Goal: Task Accomplishment & Management: Complete application form

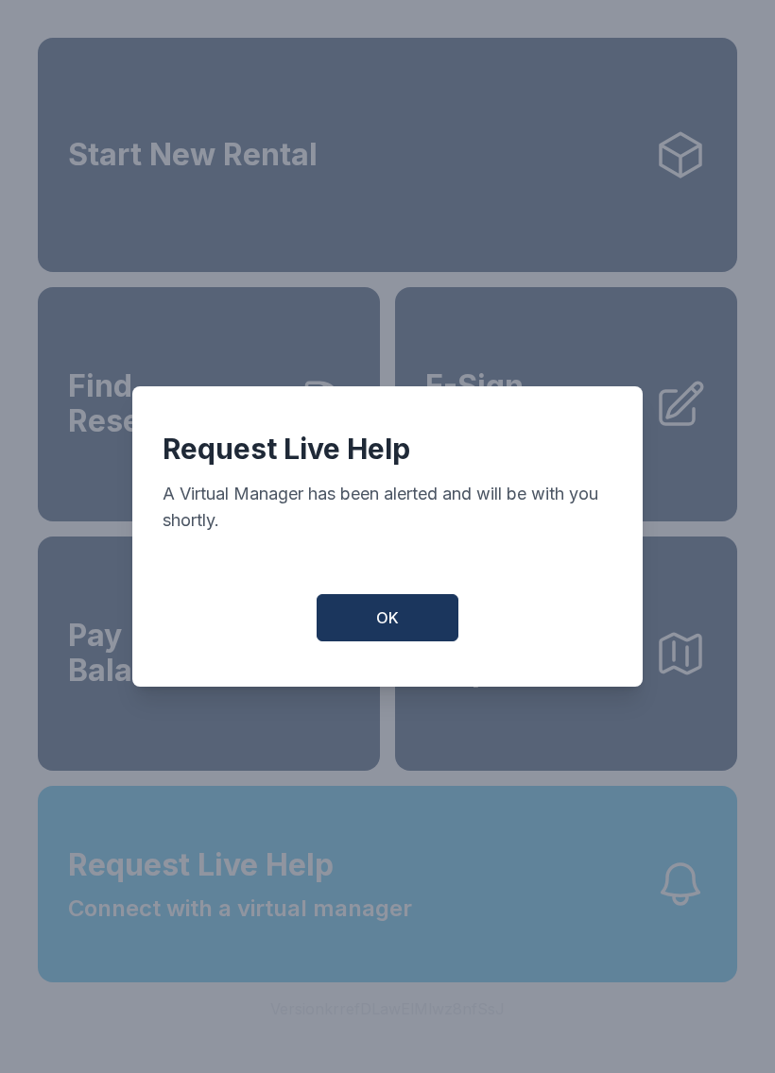
click at [404, 626] on button "OK" at bounding box center [387, 617] width 142 height 47
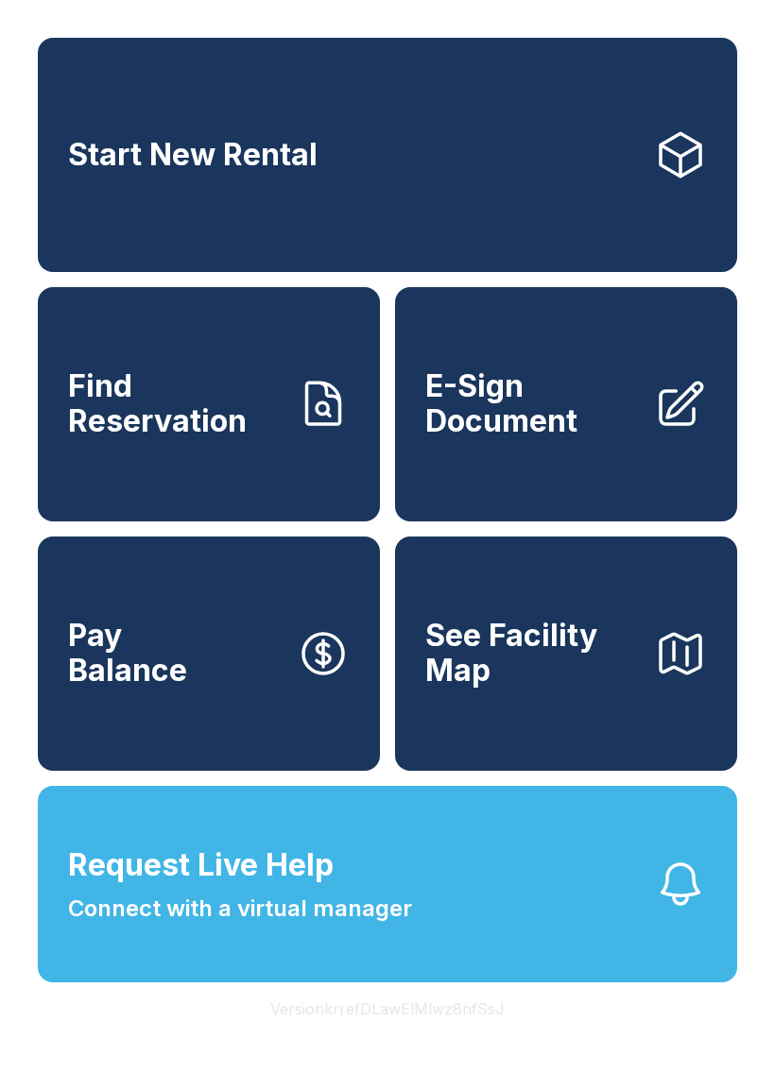
click at [627, 472] on link "E-Sign Document" at bounding box center [566, 404] width 342 height 234
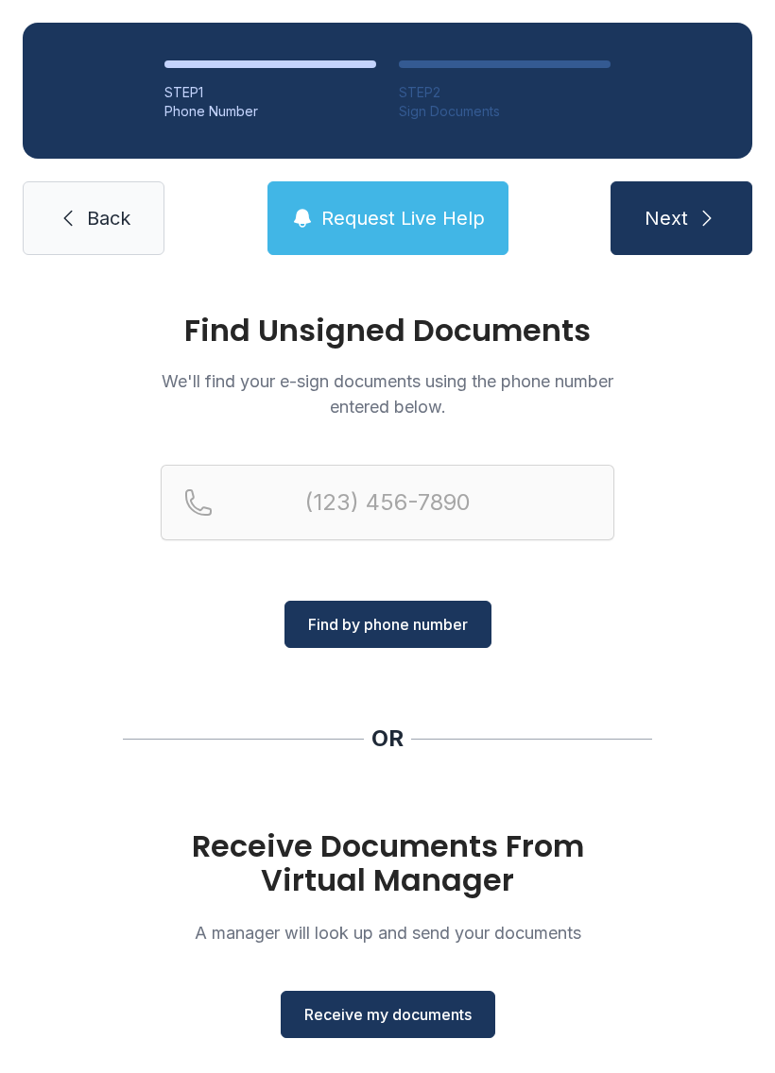
click at [424, 1017] on span "Receive my documents" at bounding box center [387, 1014] width 167 height 23
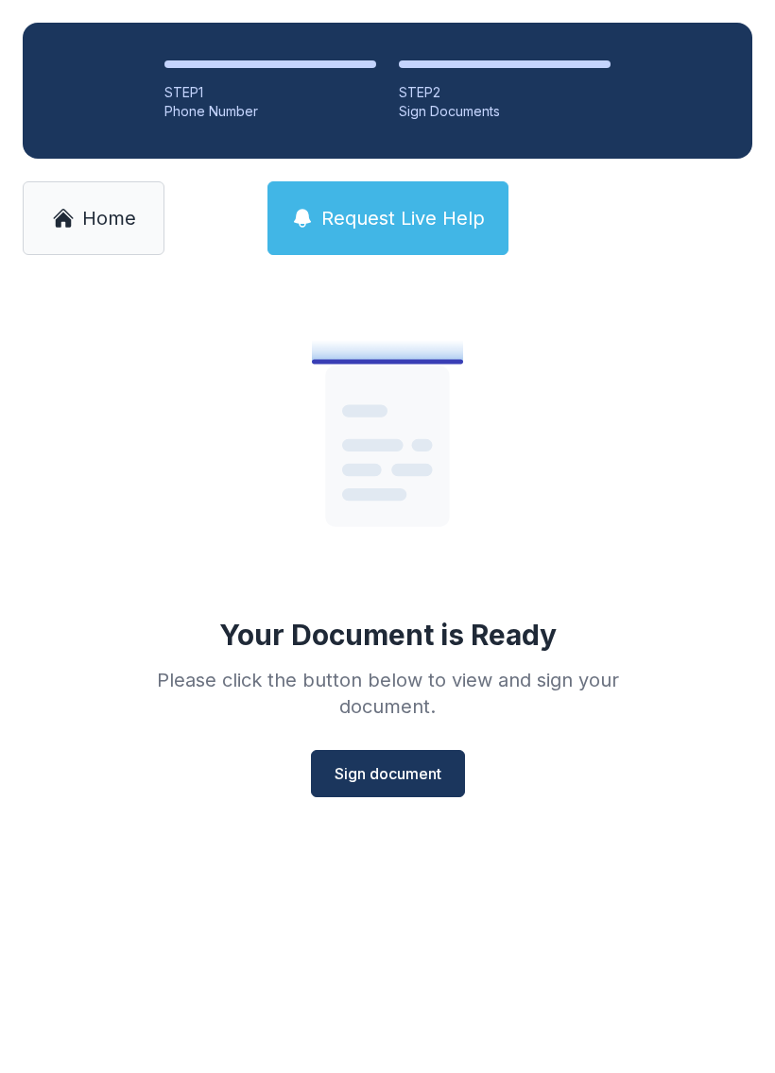
click at [415, 775] on span "Sign document" at bounding box center [387, 773] width 107 height 23
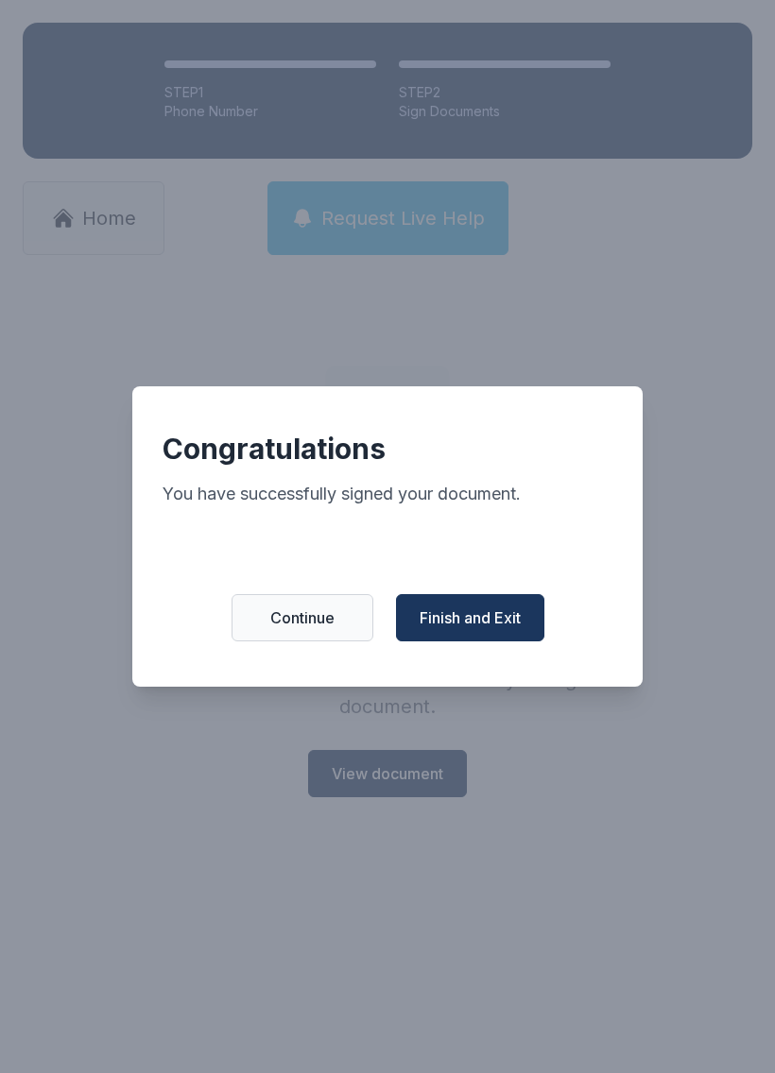
click at [492, 629] on span "Finish and Exit" at bounding box center [469, 617] width 101 height 23
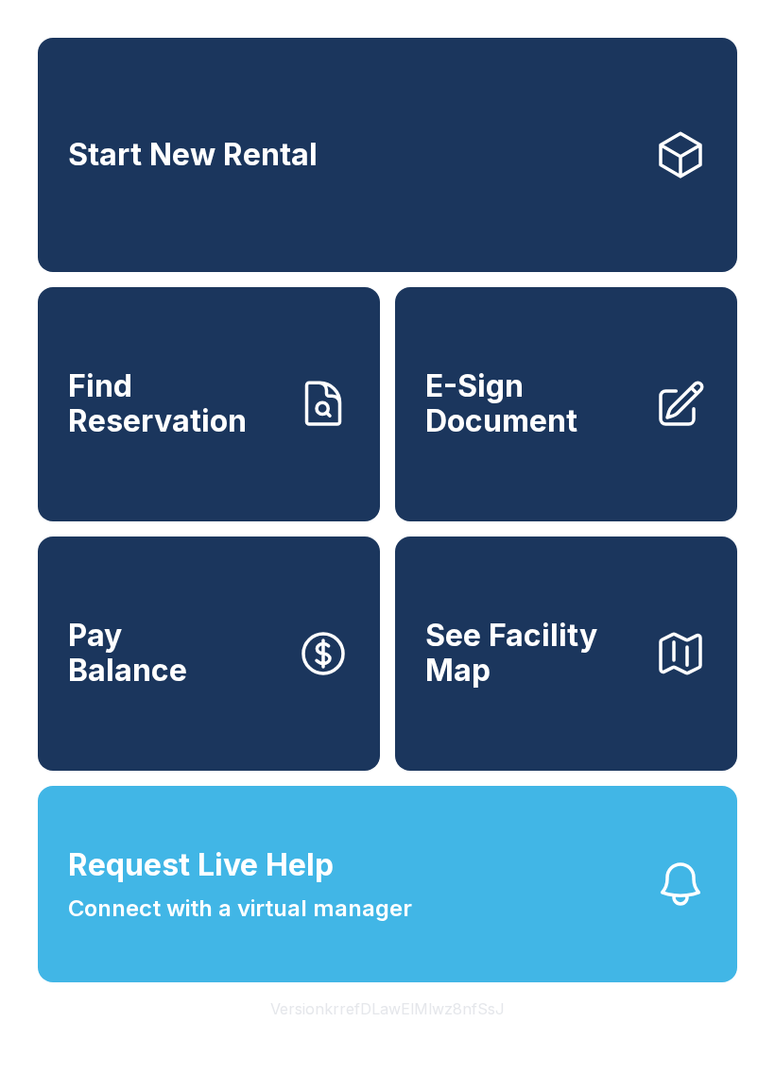
click at [542, 944] on button "Request Live Help Connect with a virtual manager" at bounding box center [387, 884] width 699 height 196
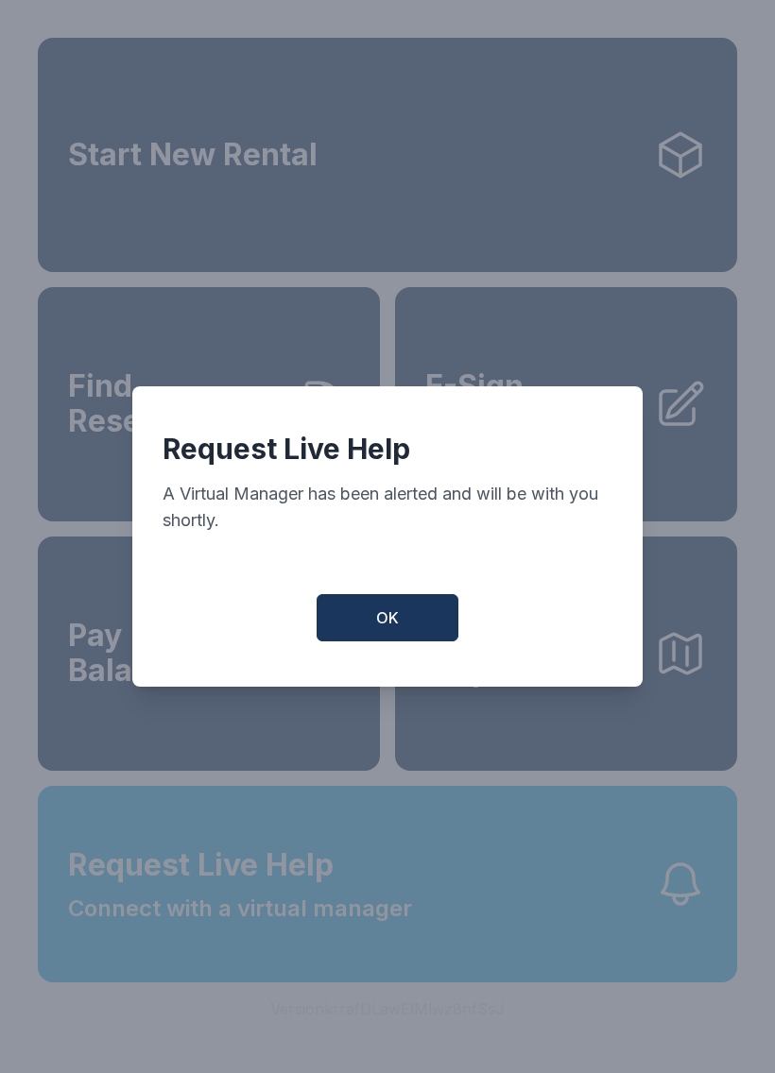
click at [413, 631] on button "OK" at bounding box center [387, 617] width 142 height 47
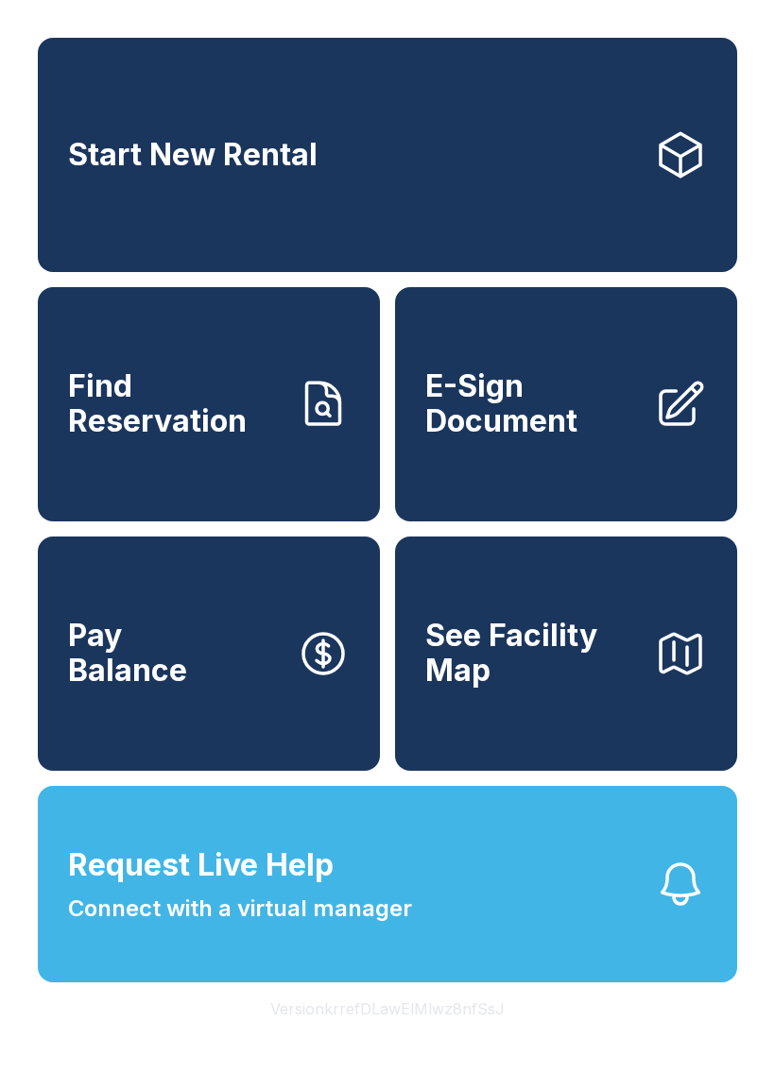
click at [286, 968] on button "Request Live Help Connect with a virtual manager" at bounding box center [387, 884] width 699 height 196
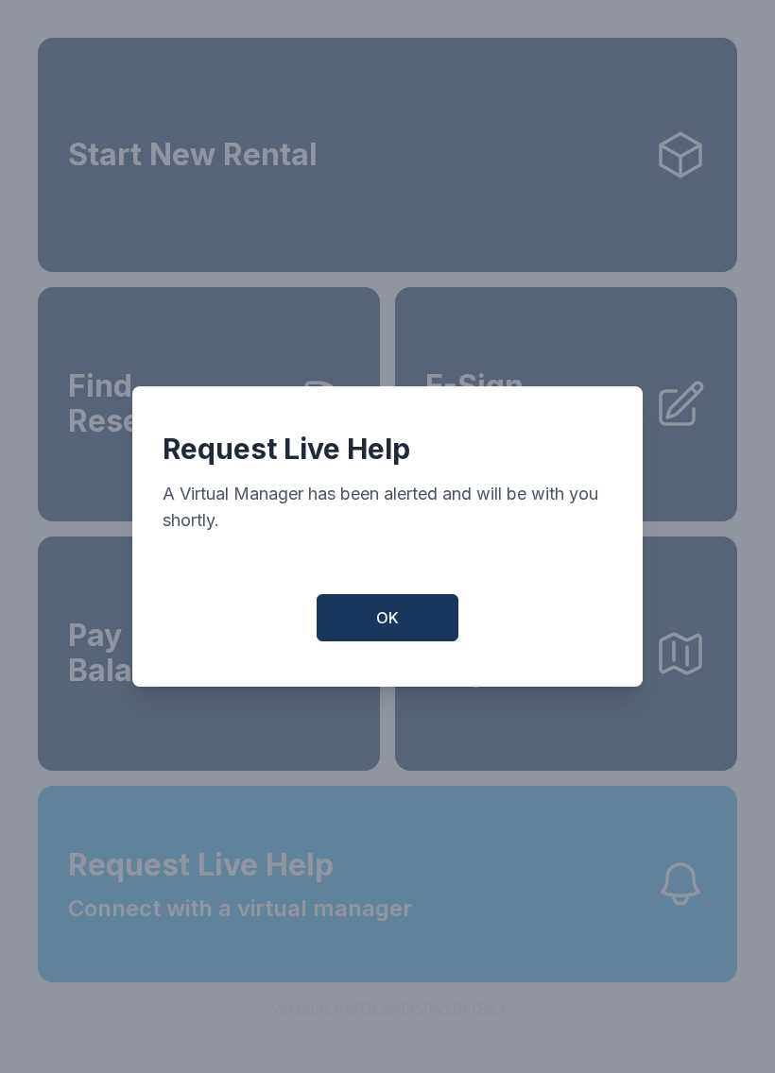
click at [422, 629] on button "OK" at bounding box center [387, 617] width 142 height 47
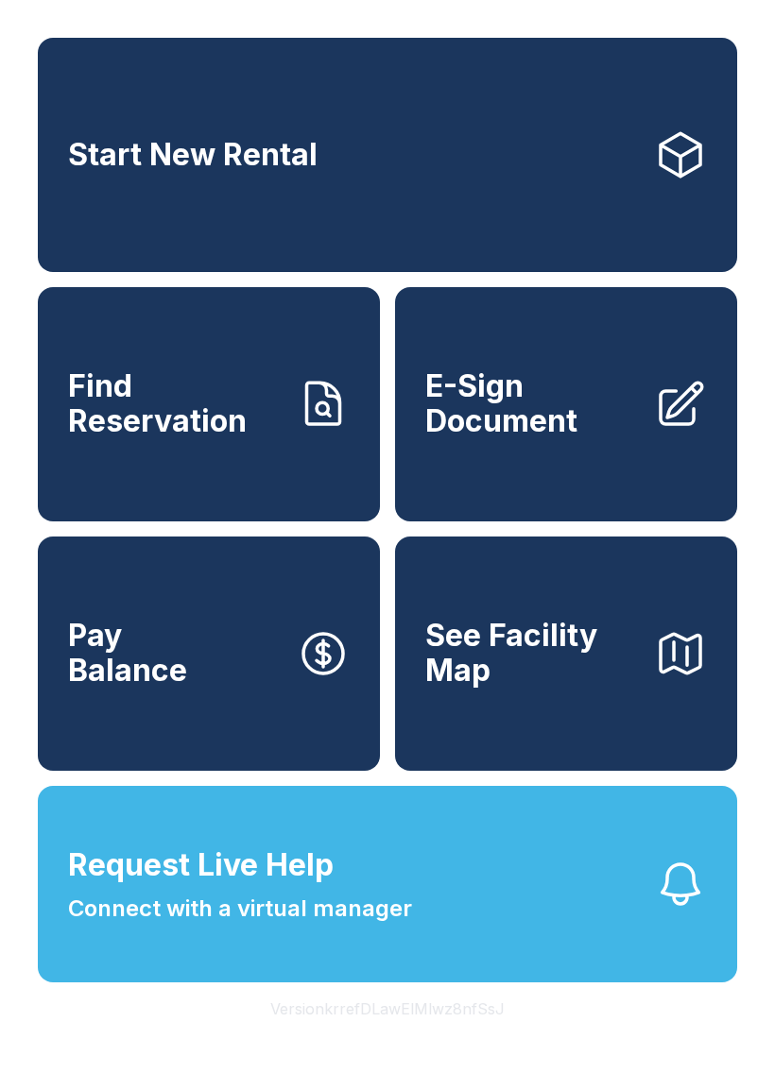
click at [492, 925] on button "Request Live Help Connect with a virtual manager" at bounding box center [387, 884] width 699 height 196
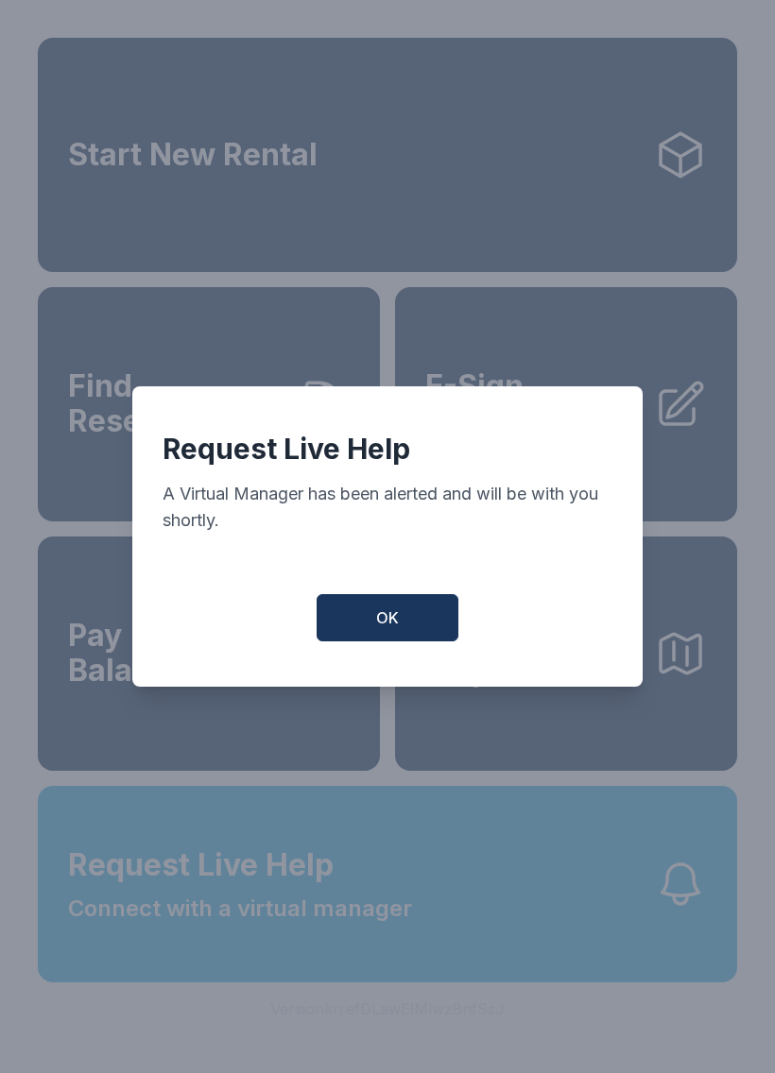
click at [419, 619] on button "OK" at bounding box center [387, 617] width 142 height 47
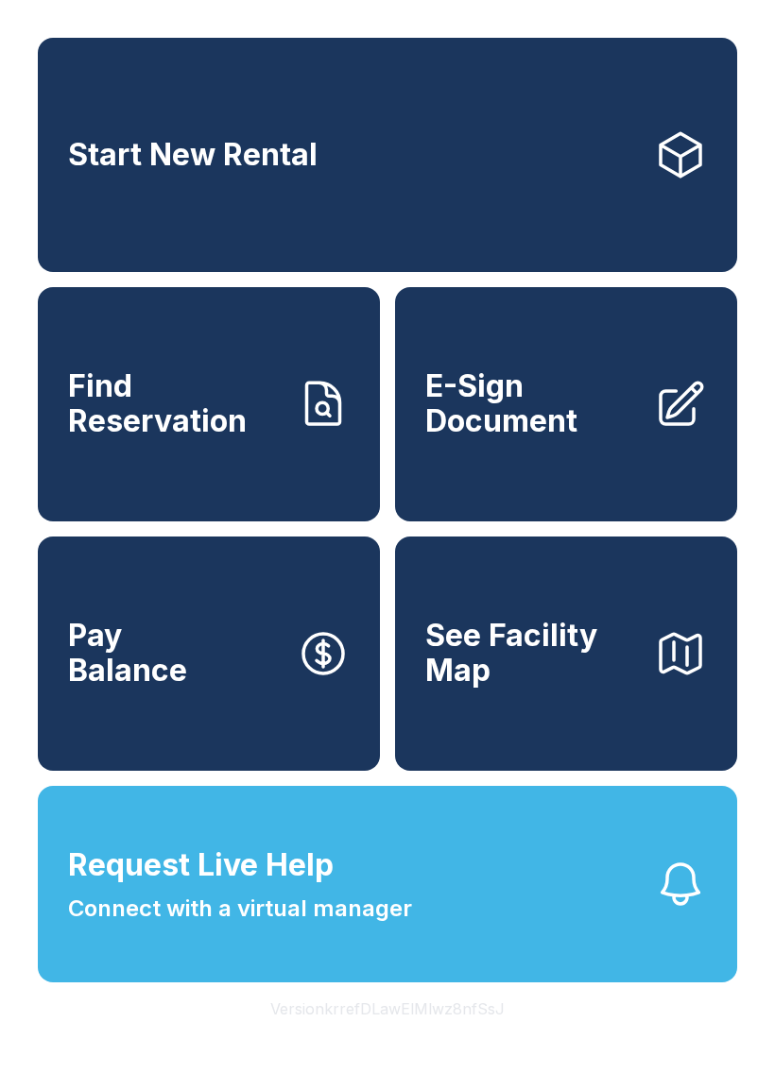
click at [572, 481] on link "E-Sign Document" at bounding box center [566, 404] width 342 height 234
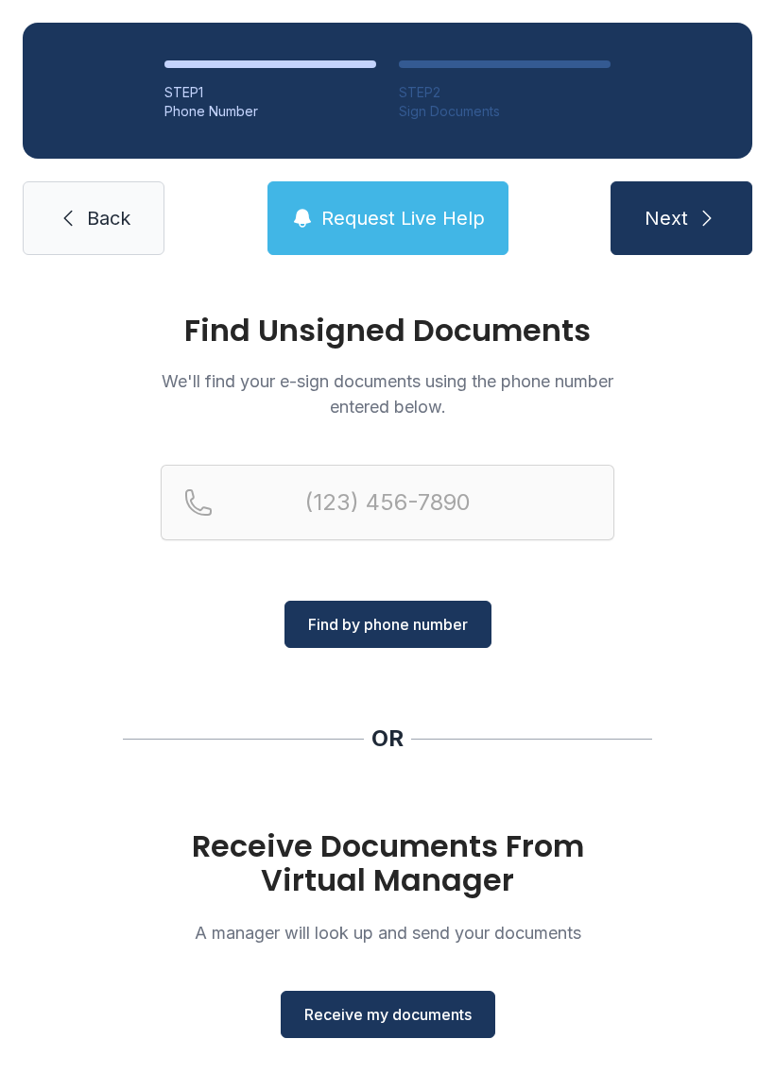
click at [316, 1037] on button "Receive my documents" at bounding box center [388, 1014] width 214 height 47
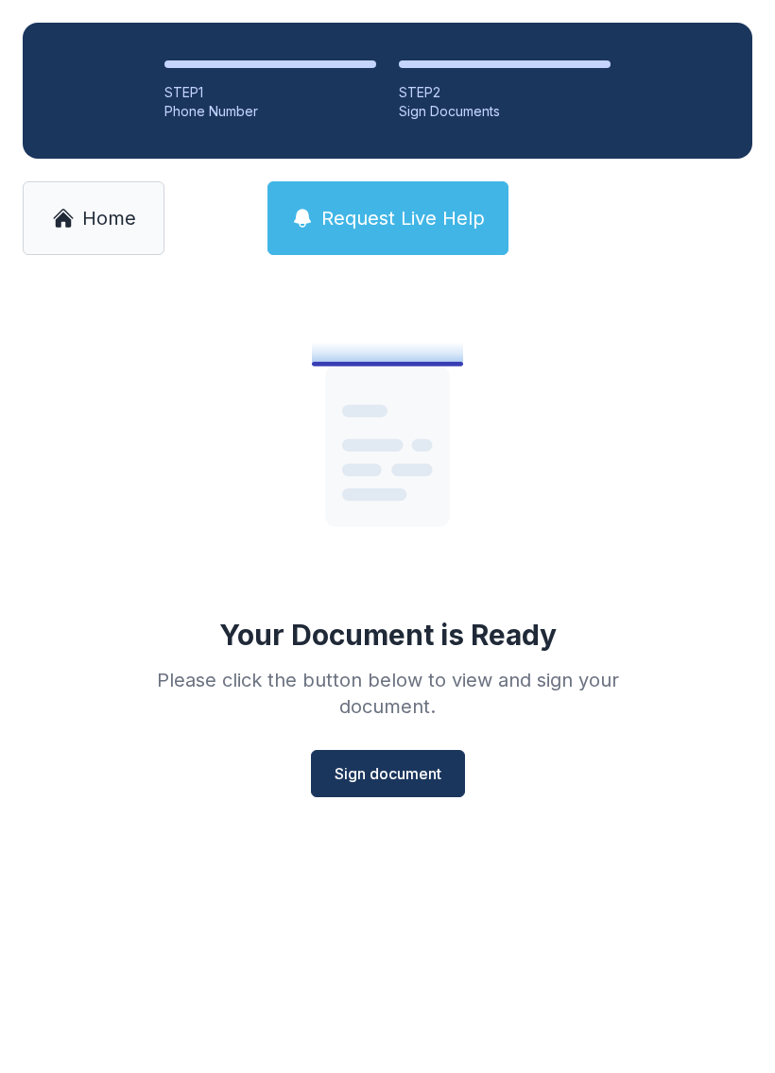
click at [438, 768] on span "Sign document" at bounding box center [387, 773] width 107 height 23
click at [77, 198] on link "Home" at bounding box center [94, 218] width 142 height 74
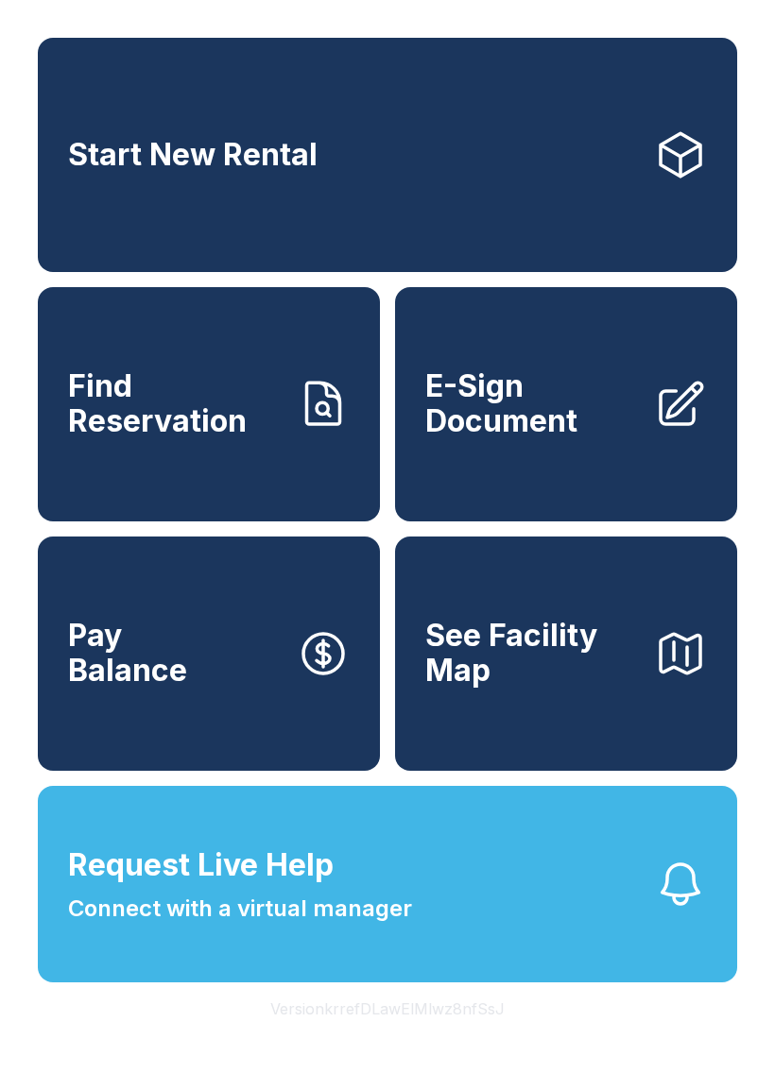
click at [283, 926] on span "Connect with a virtual manager" at bounding box center [240, 909] width 344 height 34
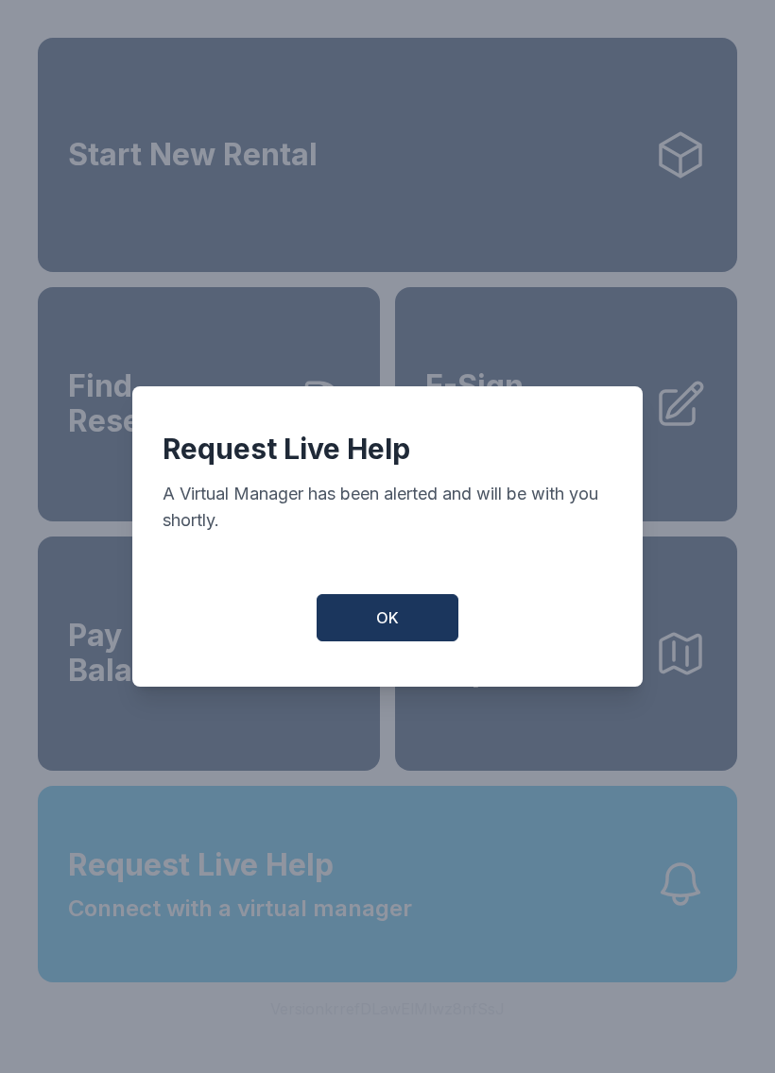
click at [368, 620] on button "OK" at bounding box center [387, 617] width 142 height 47
